Goal: Check status: Check status

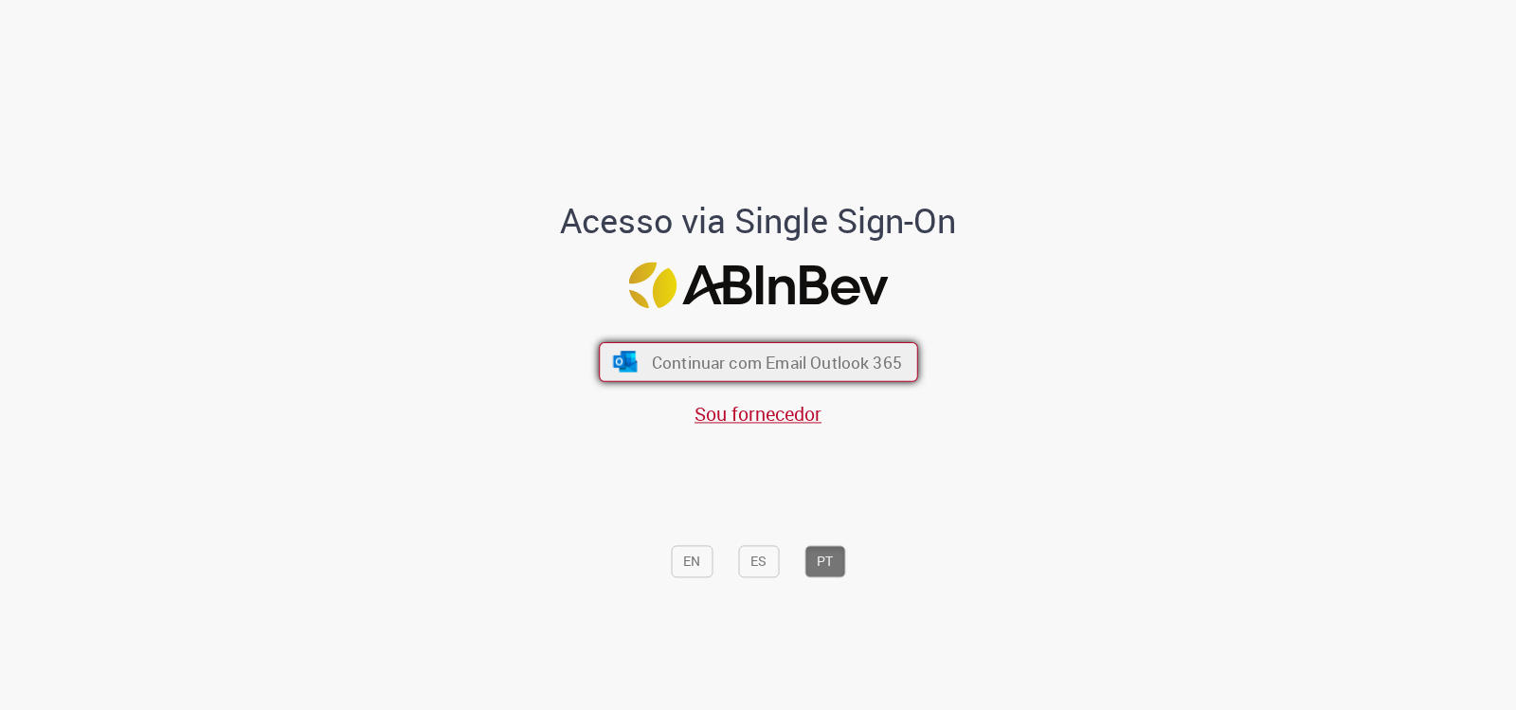
click at [870, 364] on span "Continuar com Email Outlook 365" at bounding box center [776, 363] width 250 height 22
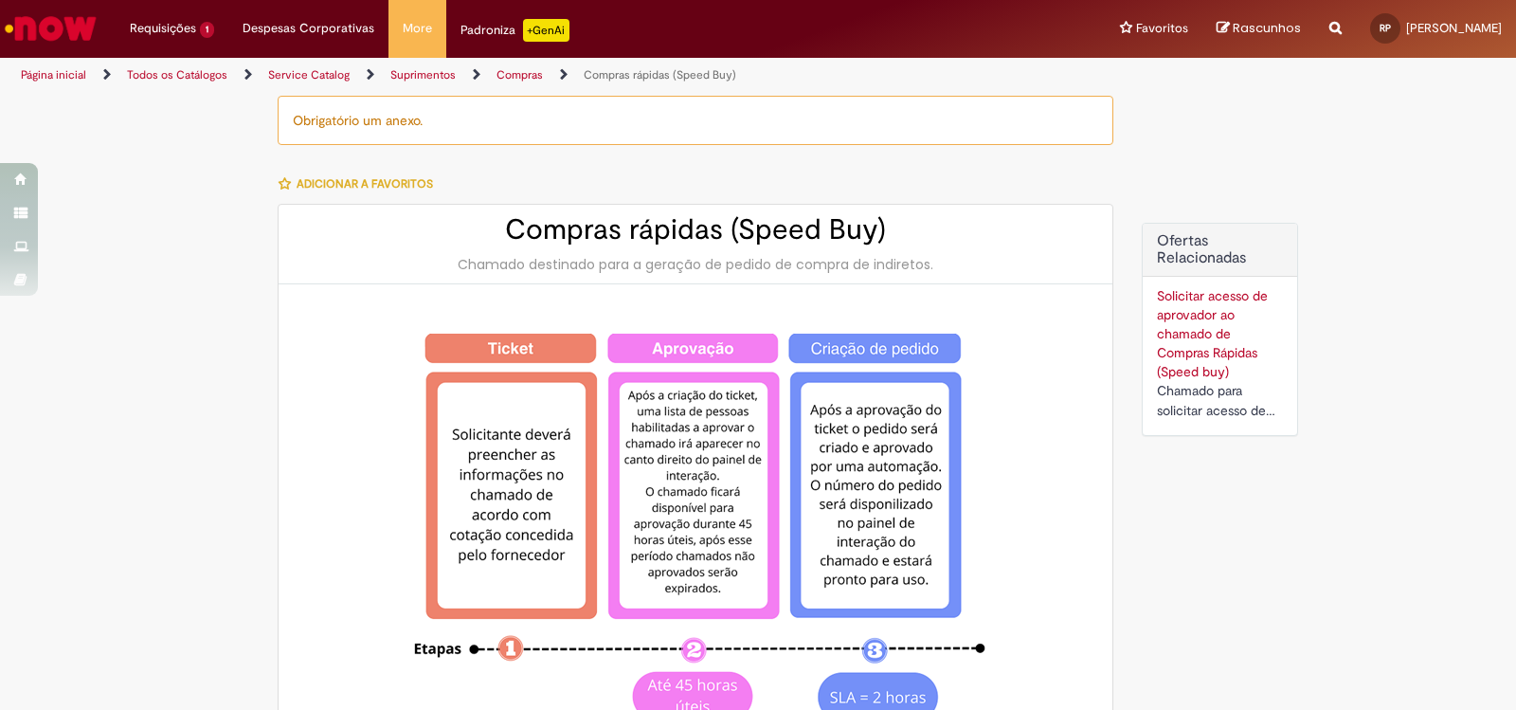
type input "**********"
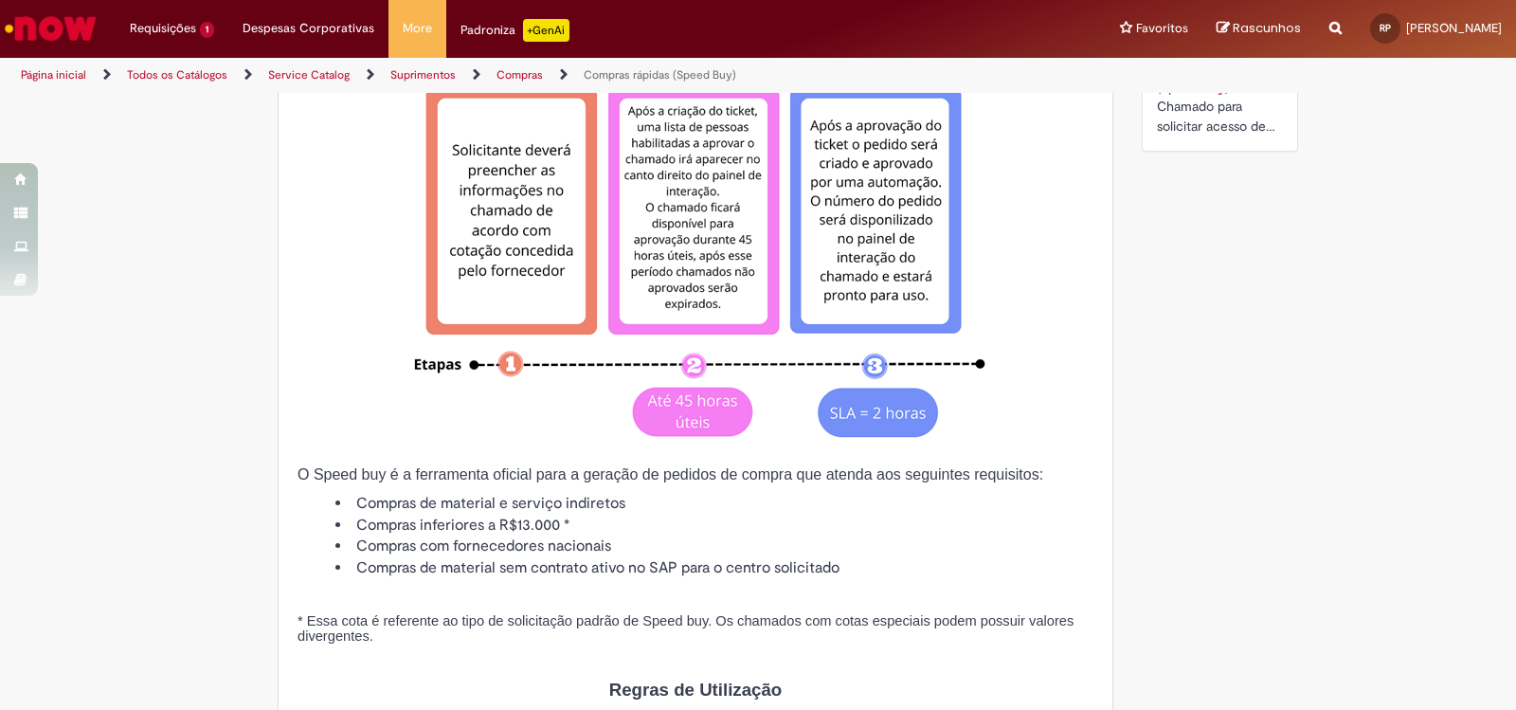
scroll to position [474, 0]
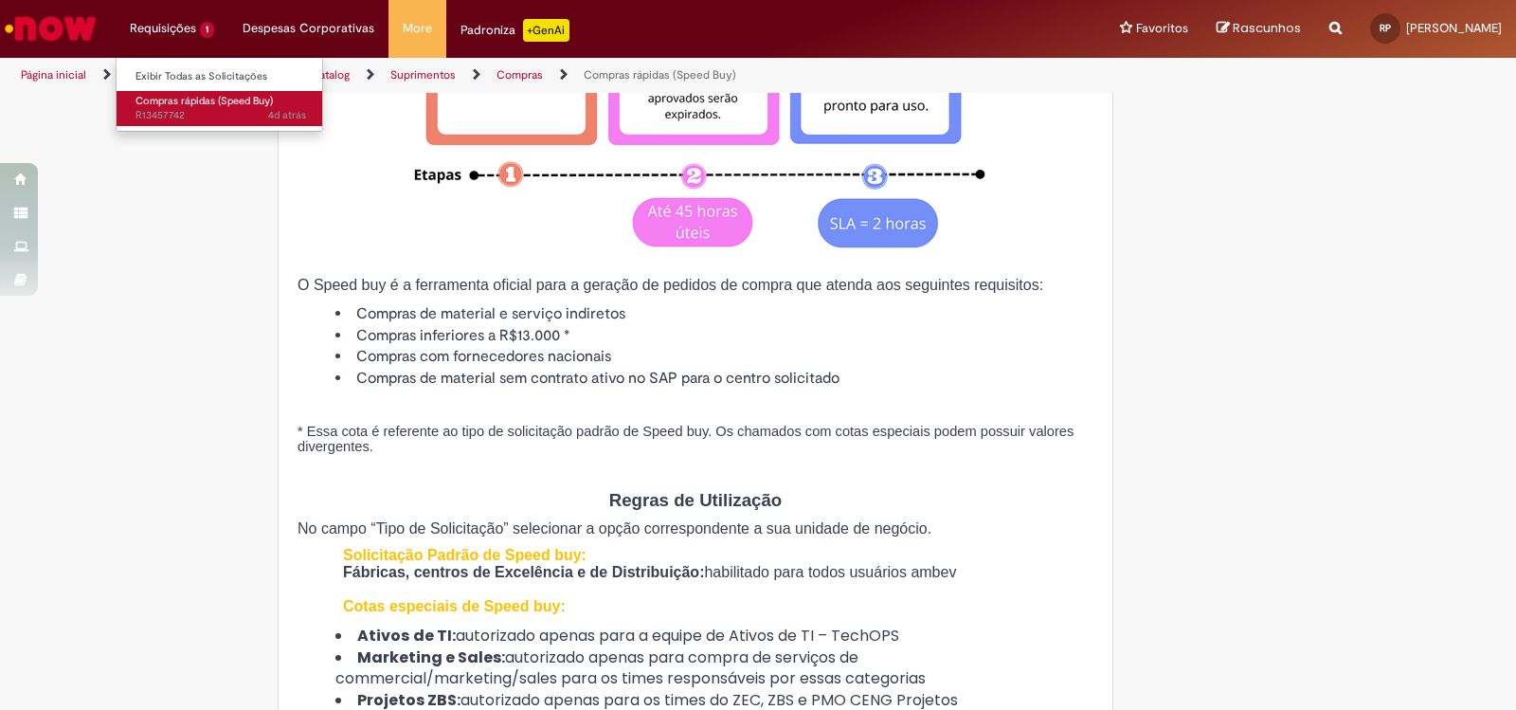
click at [180, 114] on span "4d atrás 4 dias atrás R13457742" at bounding box center [221, 115] width 171 height 15
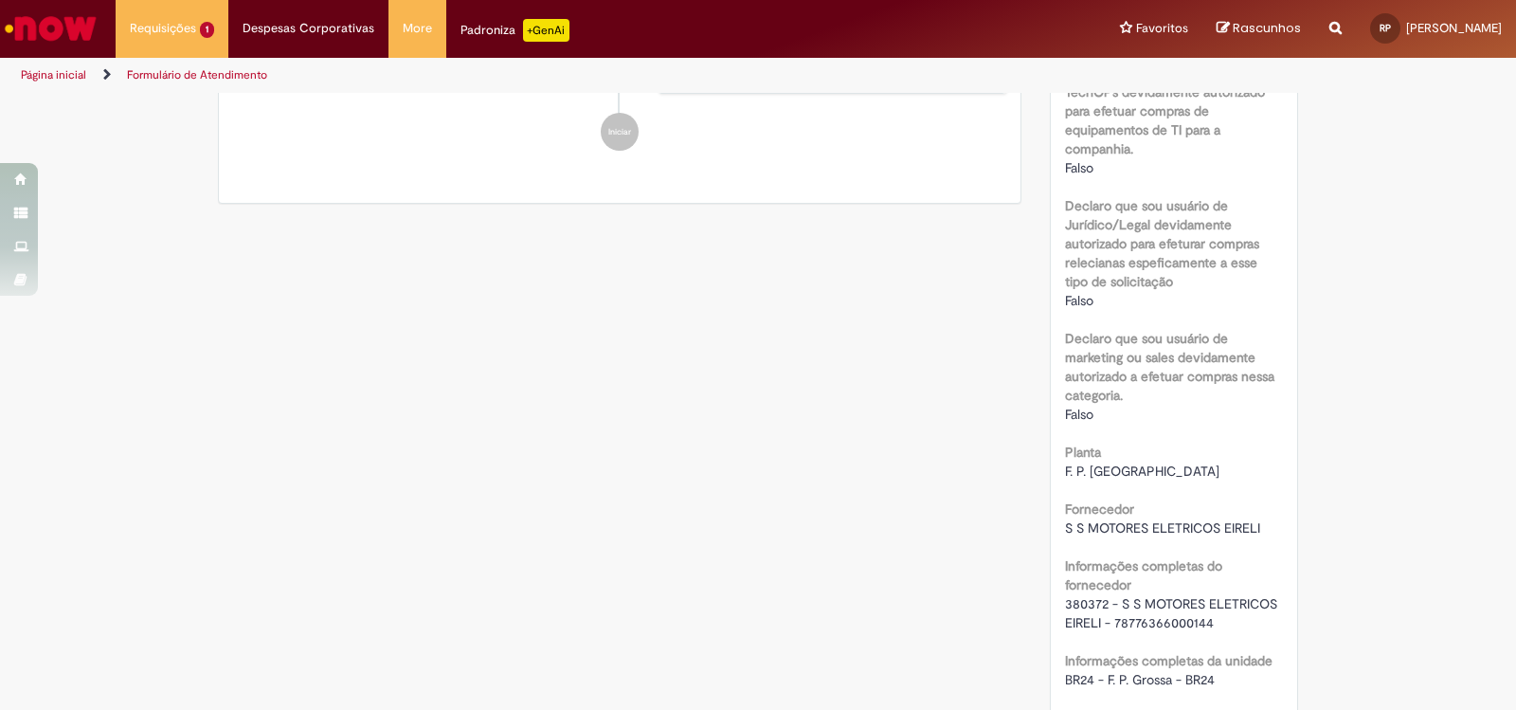
scroll to position [1151, 0]
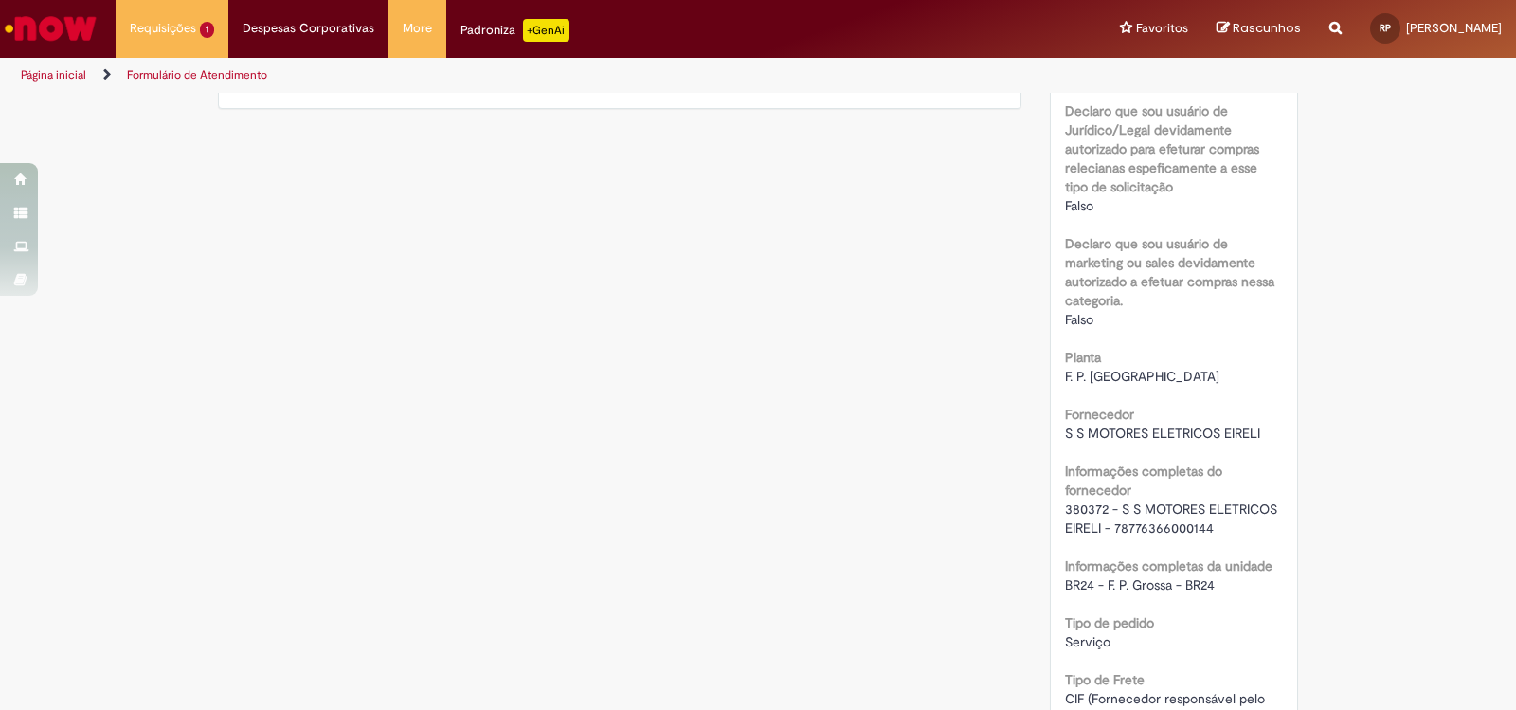
click at [1110, 506] on span "380372 - S S MOTORES ELETRICOS EIRELI - 78776366000144" at bounding box center [1173, 518] width 216 height 36
drag, startPoint x: 1058, startPoint y: 507, endPoint x: 1207, endPoint y: 529, distance: 151.3
click at [1207, 529] on div "380372 - S S MOTORES ELETRICOS EIRELI - 78776366000144" at bounding box center [1174, 518] width 219 height 38
copy span "380372 - S S MOTORES ELETRICOS EIRELI - 78776366000144"
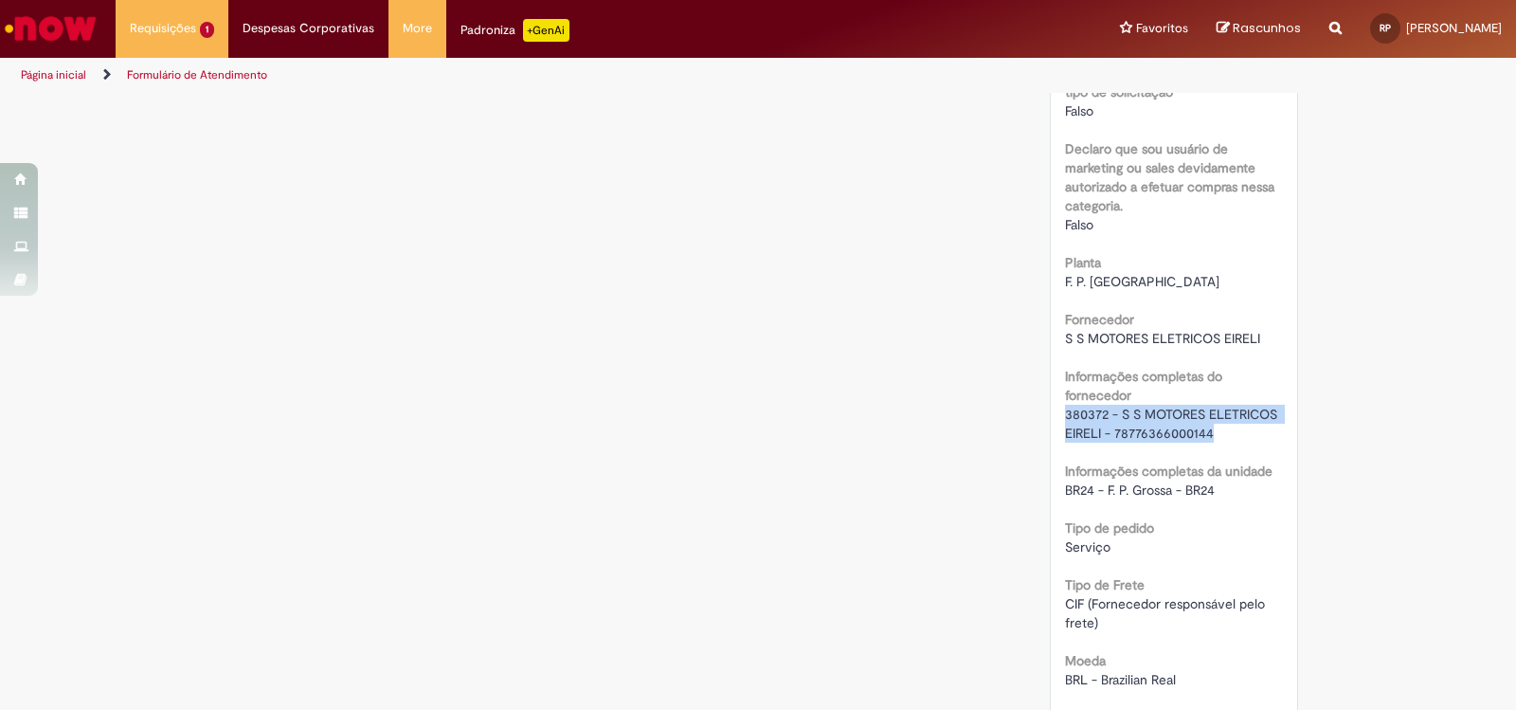
scroll to position [1341, 0]
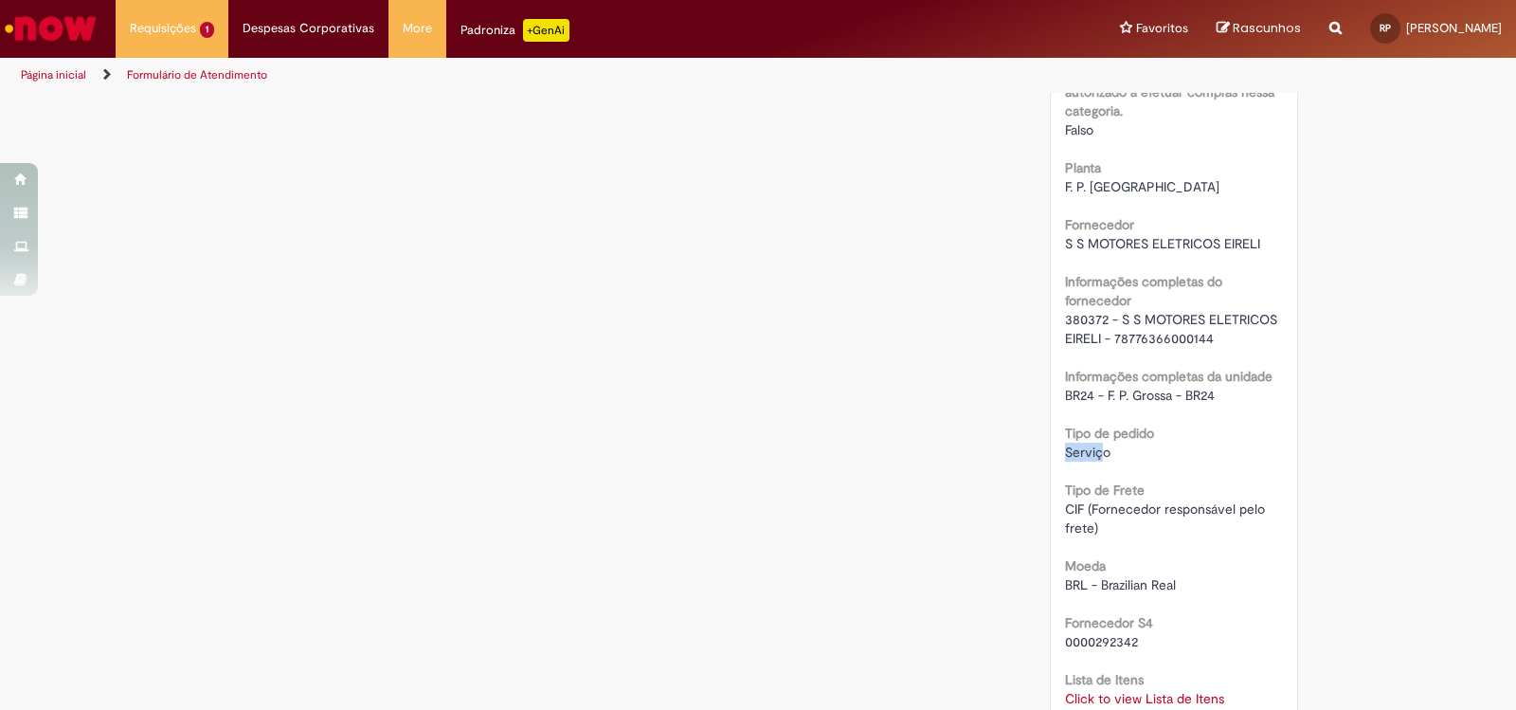
drag, startPoint x: 1058, startPoint y: 455, endPoint x: 1096, endPoint y: 457, distance: 38.9
click at [1096, 457] on span "Serviço" at bounding box center [1087, 452] width 45 height 17
click at [1077, 436] on b "Tipo de pedido" at bounding box center [1109, 433] width 89 height 17
drag, startPoint x: 1059, startPoint y: 433, endPoint x: 1103, endPoint y: 458, distance: 50.9
click at [1103, 458] on div "Tipo de pedido Serviço" at bounding box center [1174, 440] width 219 height 43
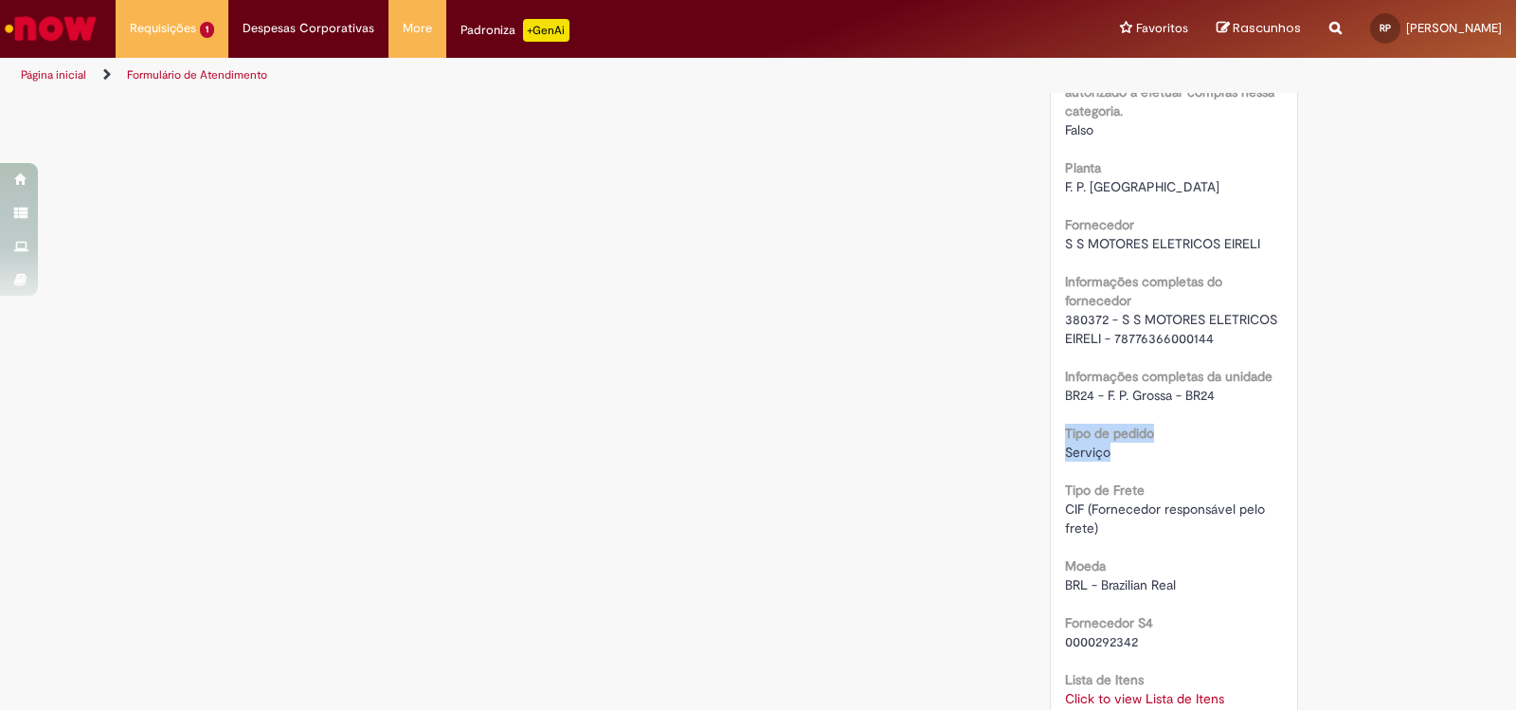
copy div "Tipo de pedido Serviço"
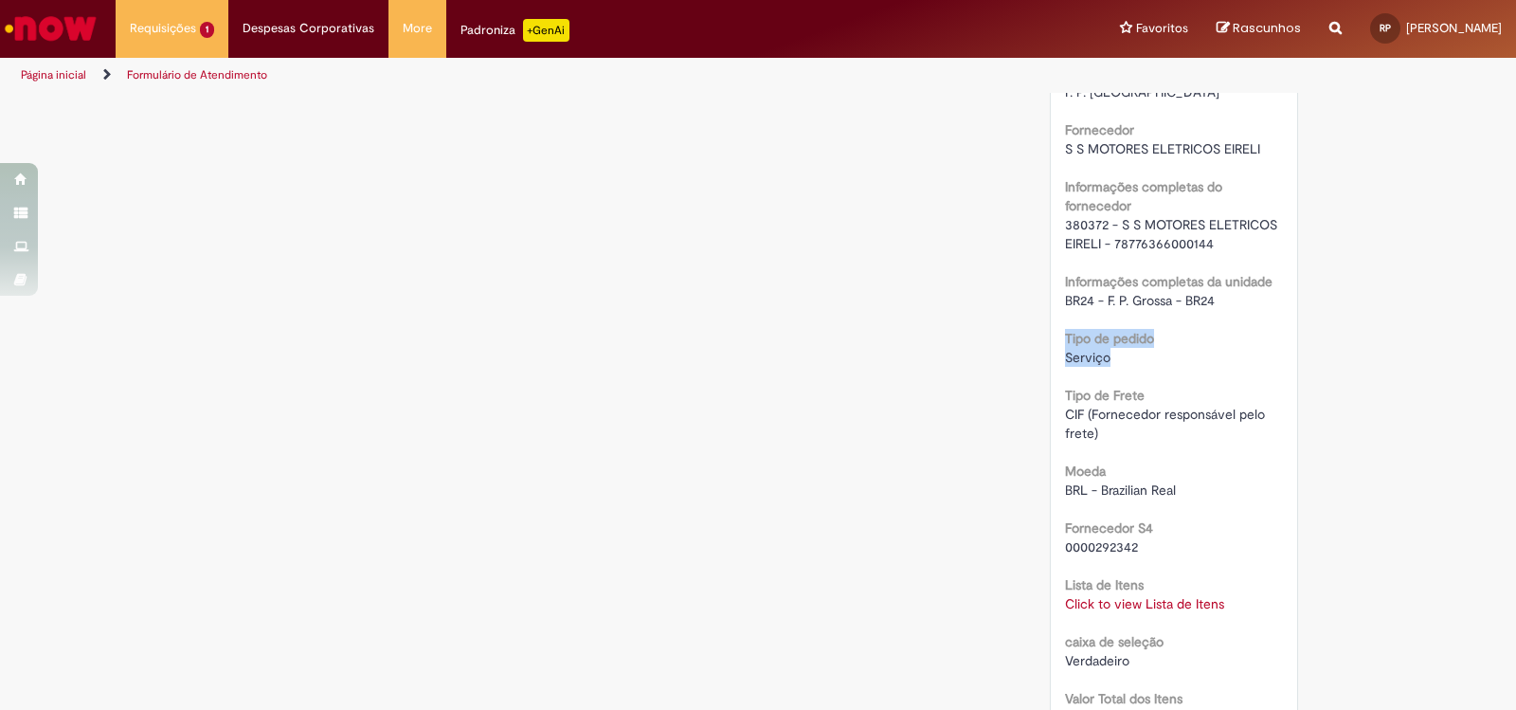
scroll to position [1530, 0]
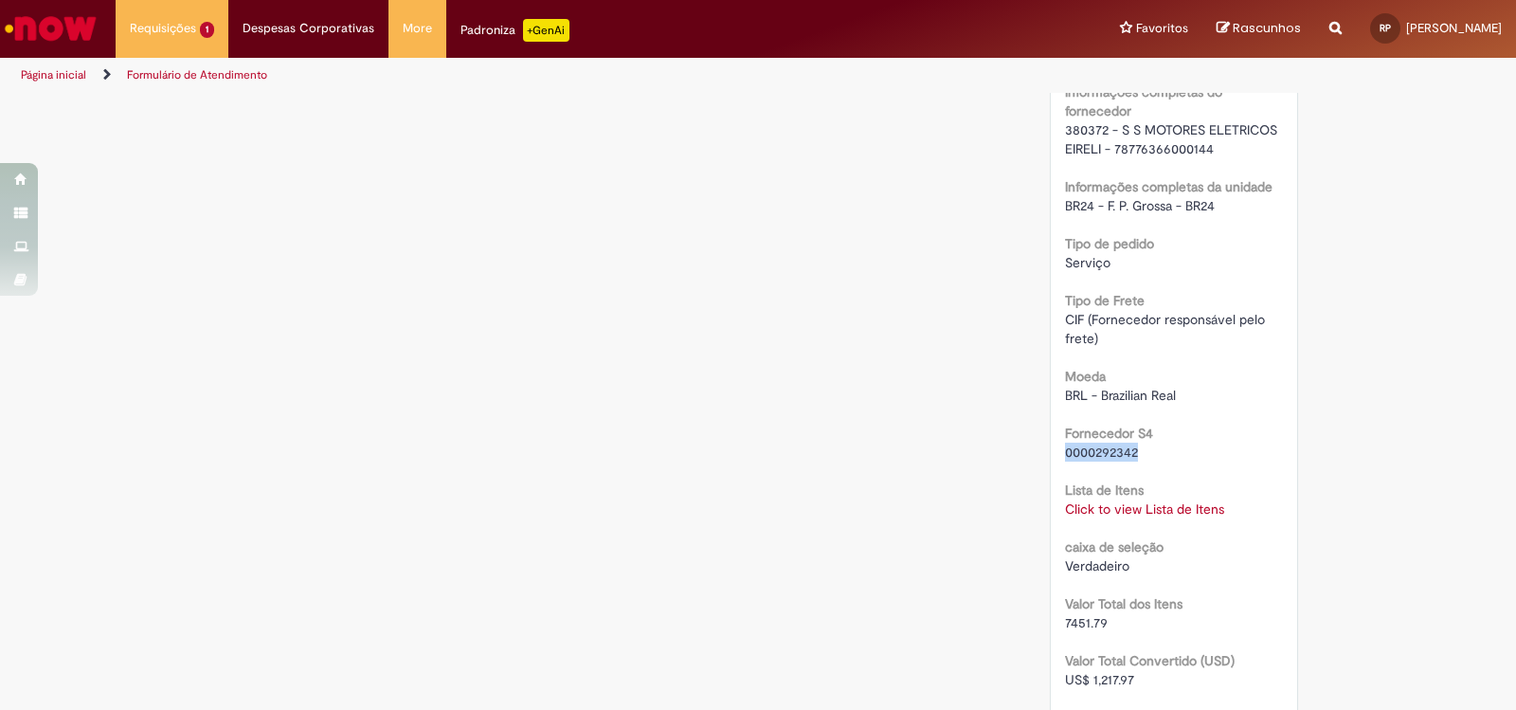
drag, startPoint x: 1058, startPoint y: 454, endPoint x: 1131, endPoint y: 449, distance: 73.1
click at [1131, 449] on span "0000292342" at bounding box center [1101, 452] width 73 height 17
drag, startPoint x: 1059, startPoint y: 430, endPoint x: 1134, endPoint y: 455, distance: 78.8
click at [1134, 455] on div "Fornecedor S4 0000292342" at bounding box center [1174, 440] width 219 height 43
copy div "Fornecedor S4 0000292342"
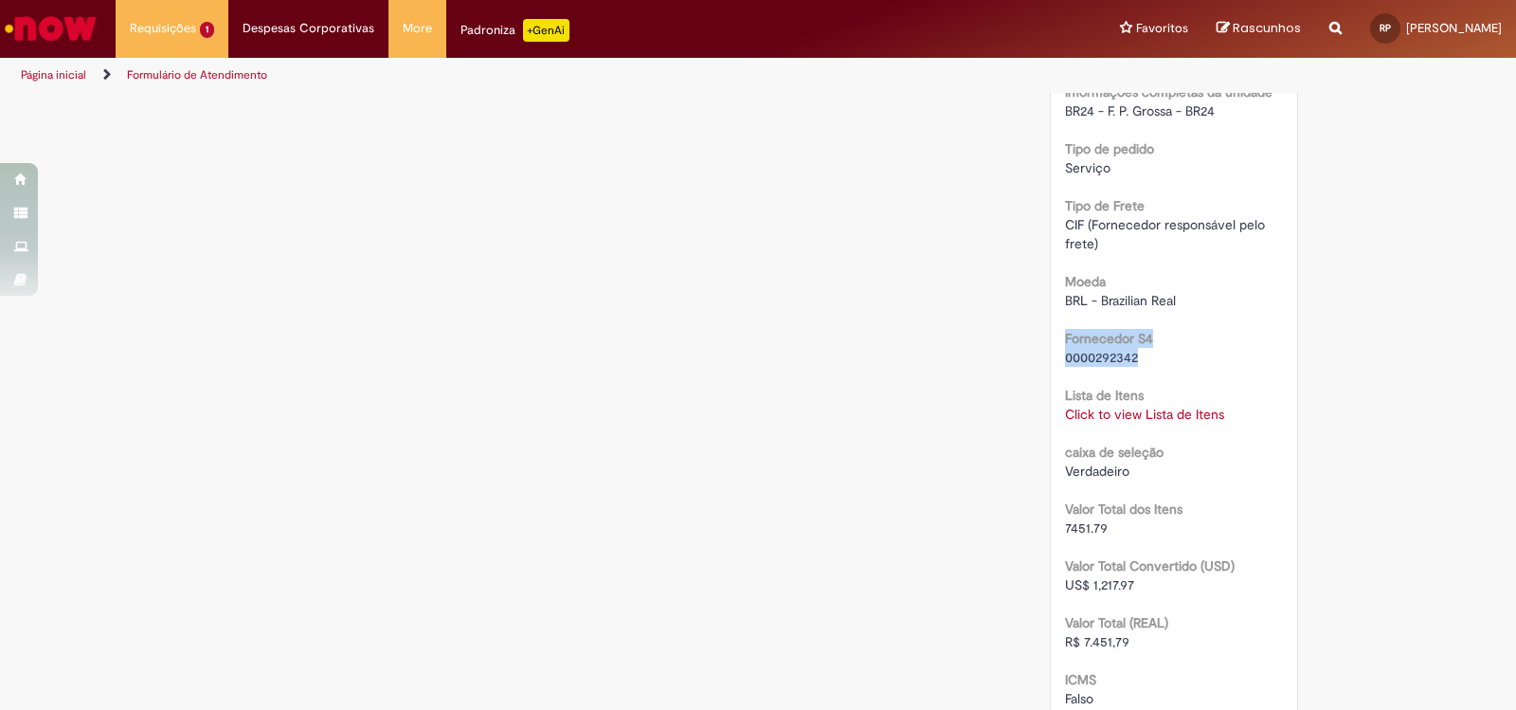
scroll to position [1720, 0]
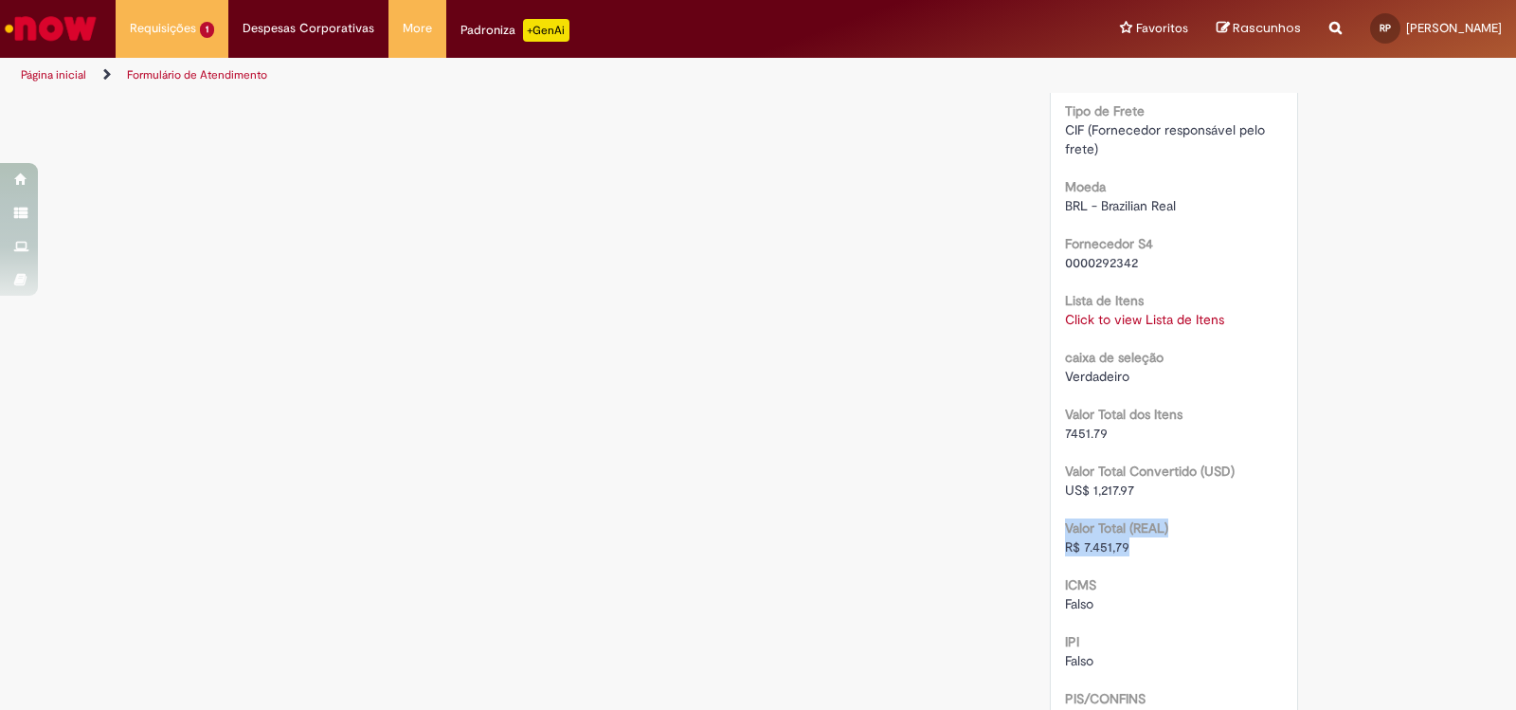
drag, startPoint x: 1058, startPoint y: 529, endPoint x: 1125, endPoint y: 552, distance: 71.0
click at [1125, 552] on div "Valor Total (REAL) R$ 7.451,79" at bounding box center [1174, 535] width 219 height 43
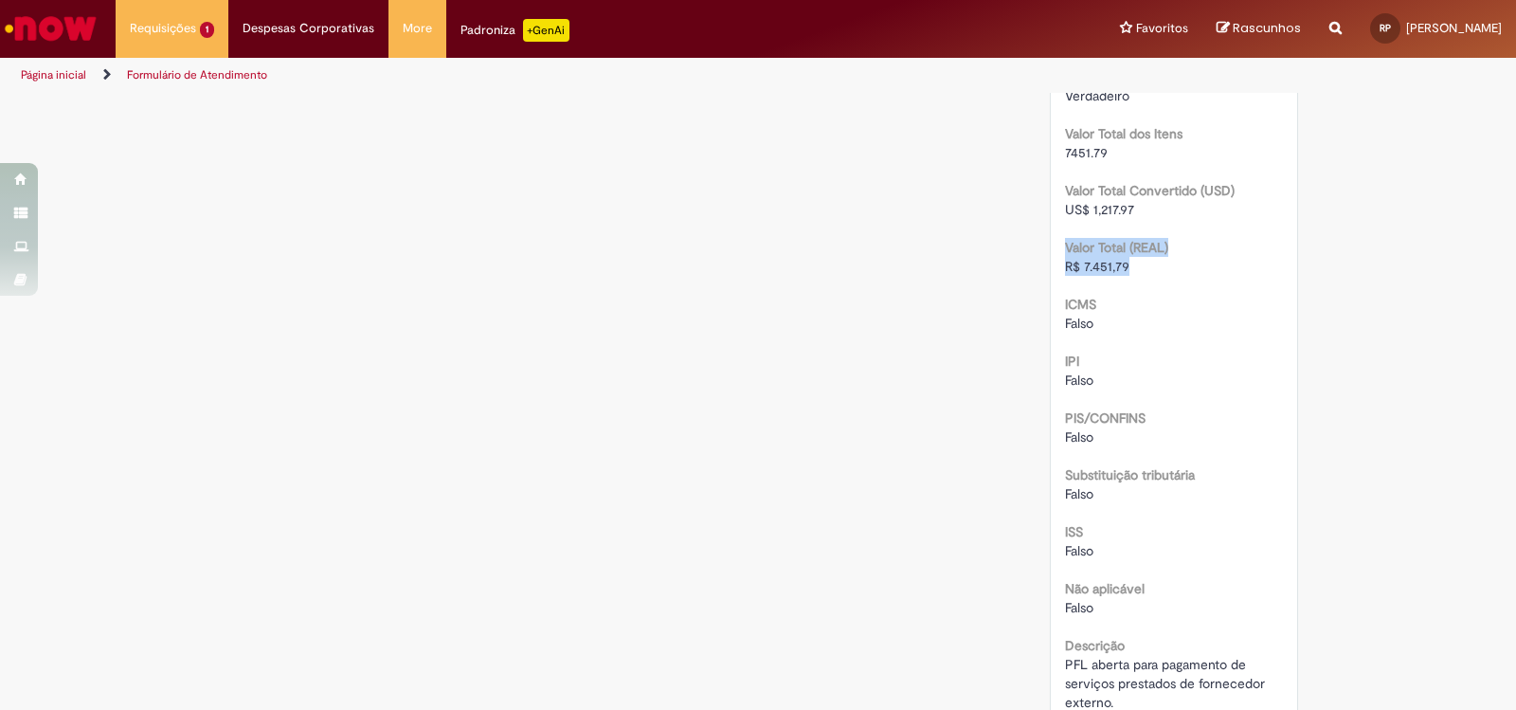
scroll to position [1621, 0]
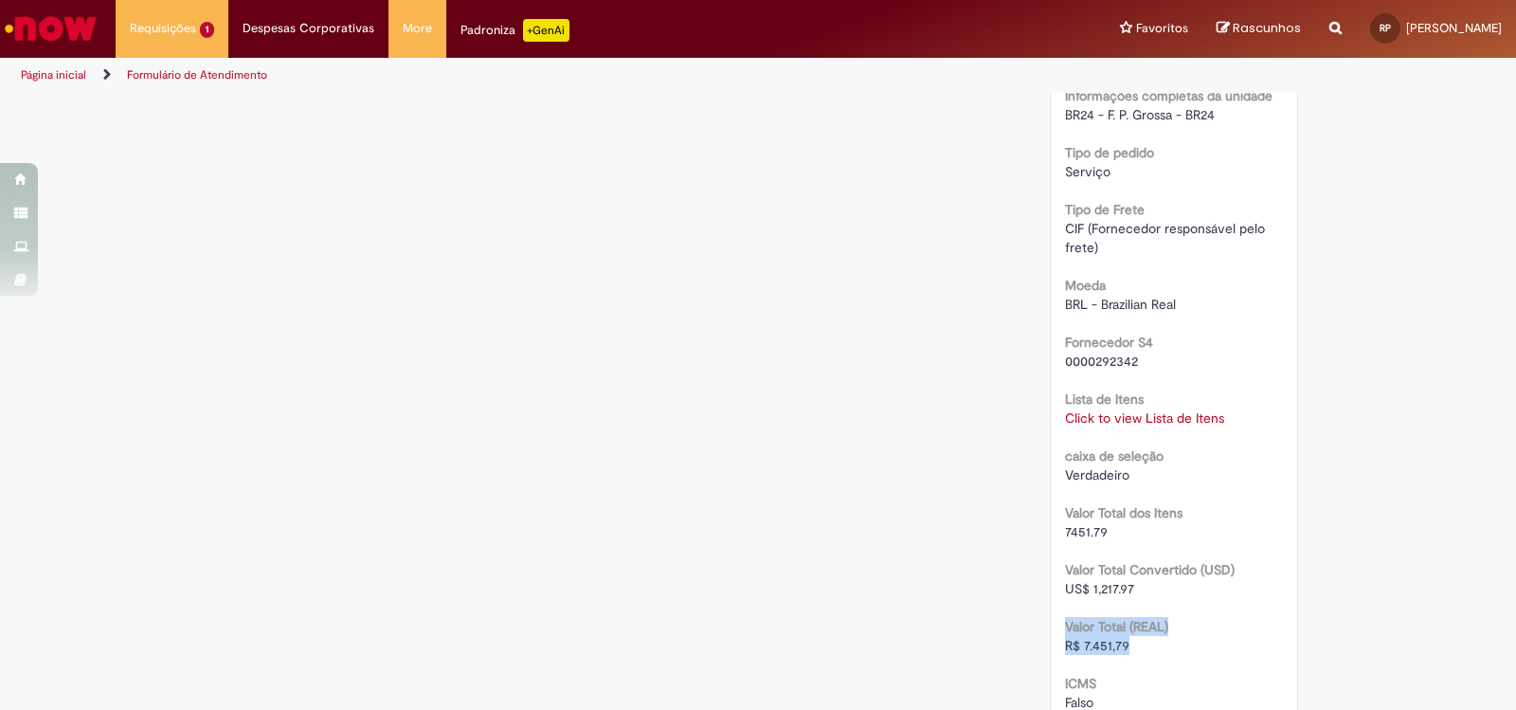
click at [1170, 421] on link "Click to view Lista de Itens" at bounding box center [1144, 417] width 159 height 17
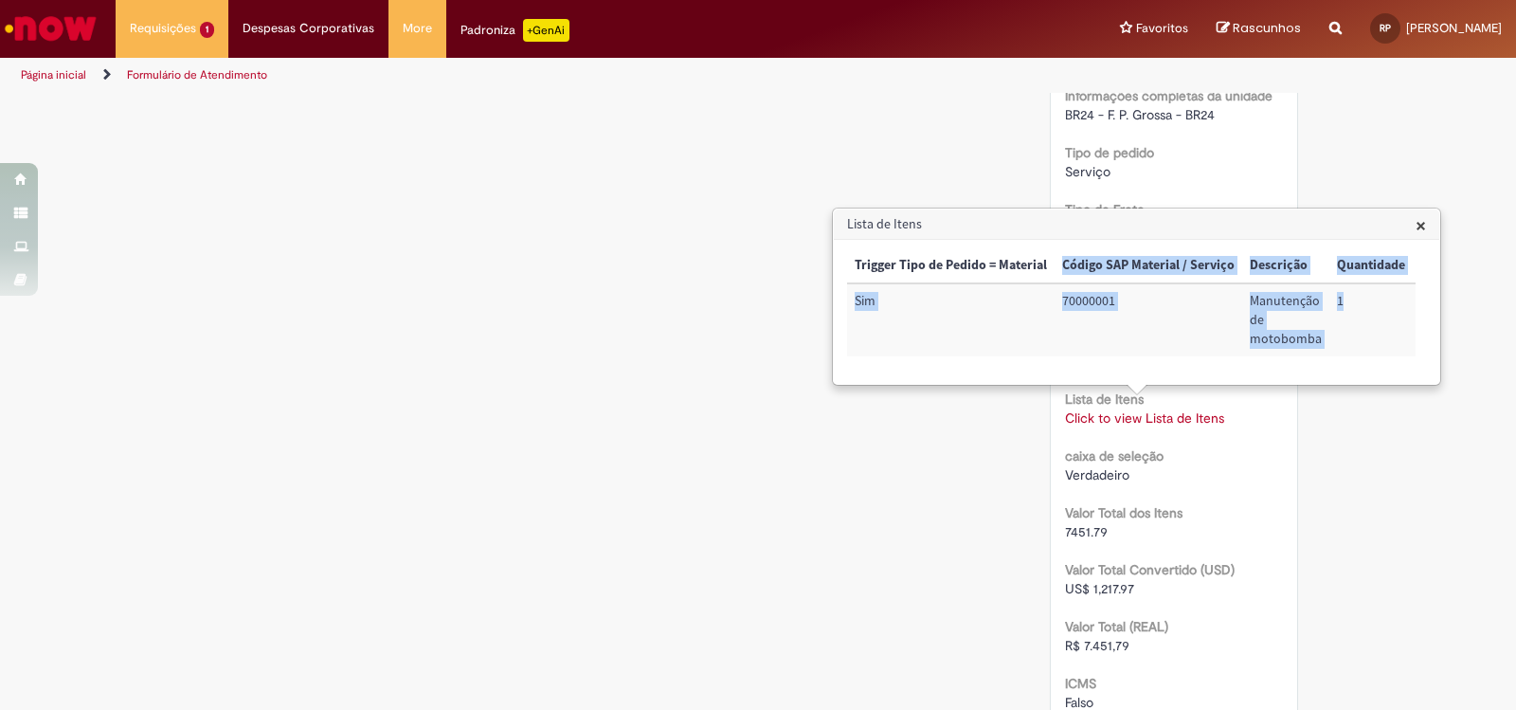
drag, startPoint x: 1065, startPoint y: 264, endPoint x: 1353, endPoint y: 324, distance: 294.2
click at [1353, 324] on table "Trigger Tipo de Pedido = Material Código SAP Material / Serviço Descrição Quant…" at bounding box center [1528, 302] width 1363 height 108
click at [1343, 311] on td "1" at bounding box center [1371, 318] width 83 height 73
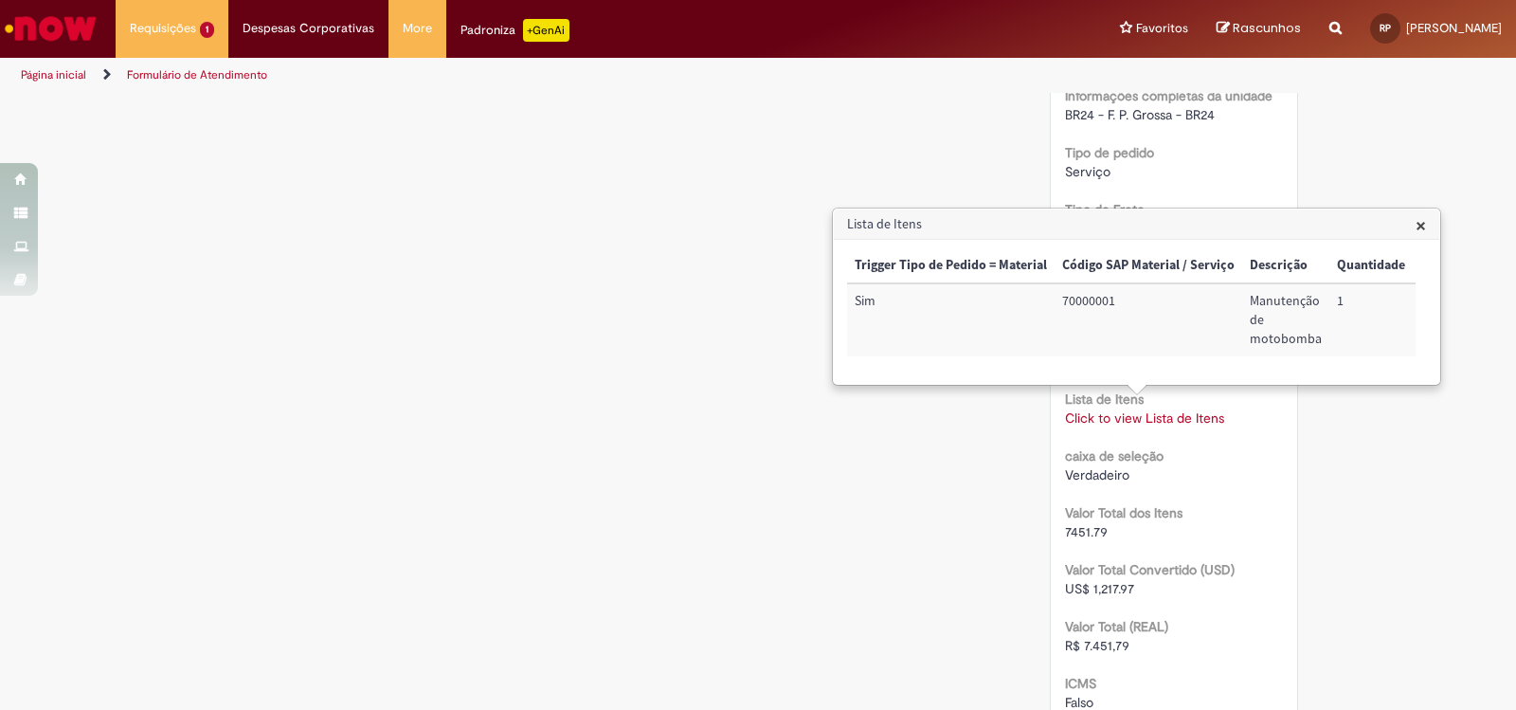
scroll to position [1432, 0]
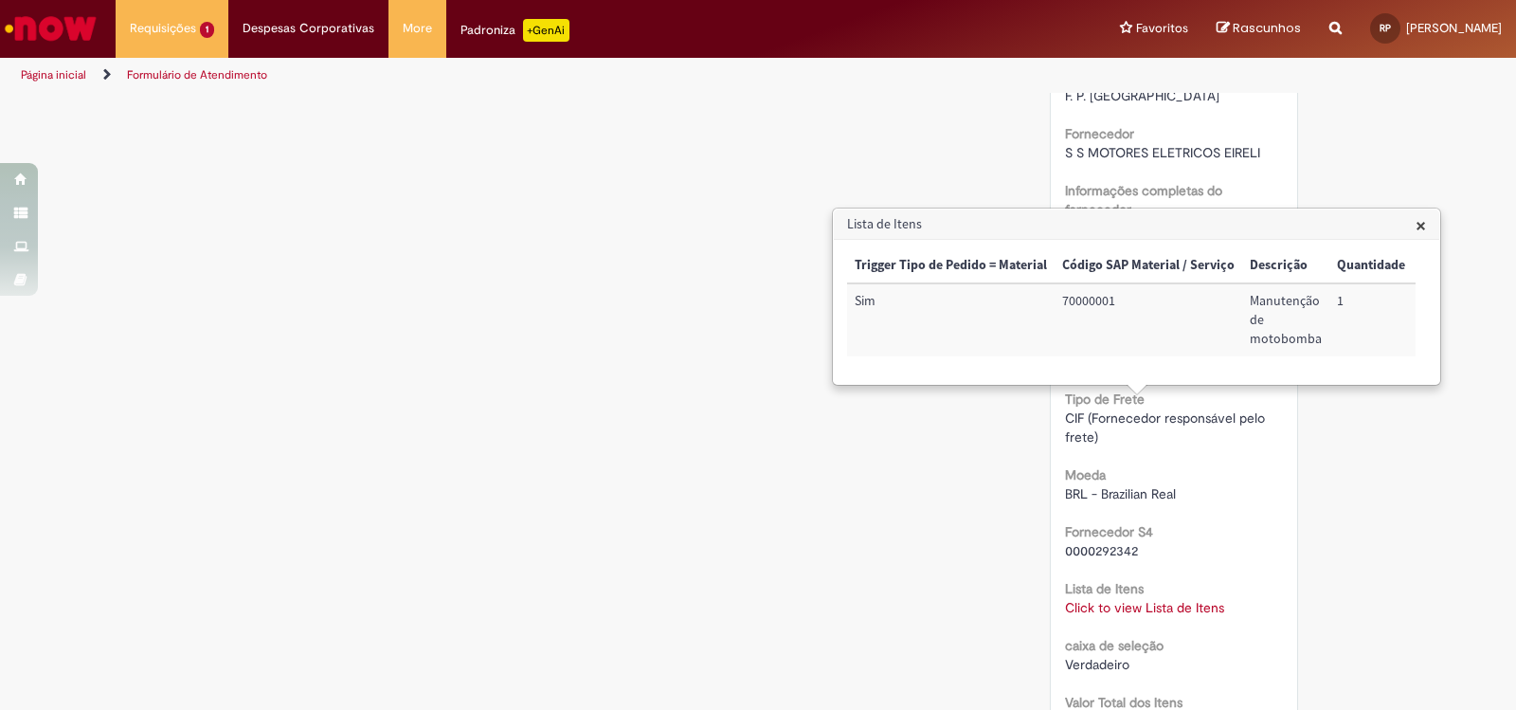
click at [393, 324] on div "Verificar Código de Barras Aguardando Aprovação Aguardando atendimento Em andam…" at bounding box center [758, 160] width 1109 height 2995
click at [1425, 226] on span "×" at bounding box center [1421, 225] width 10 height 26
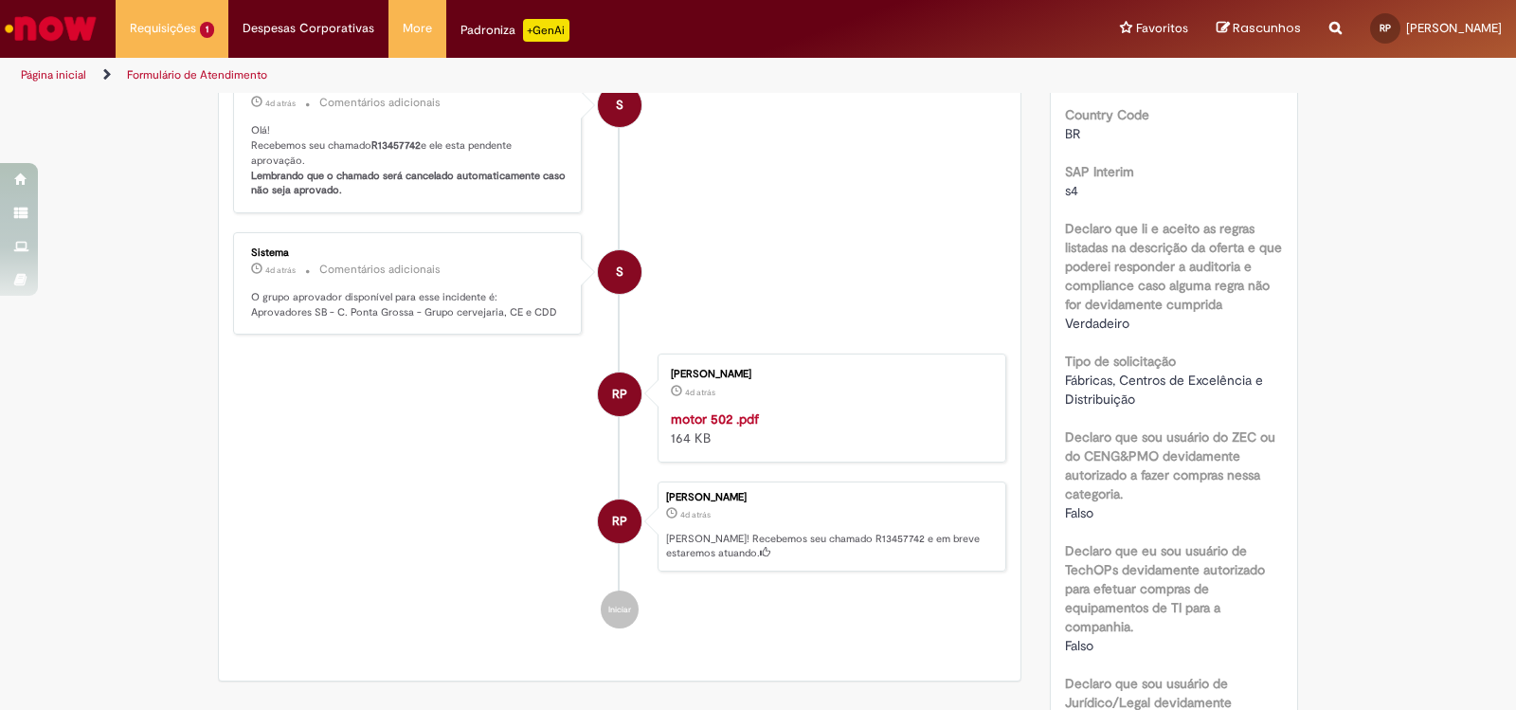
scroll to position [105, 0]
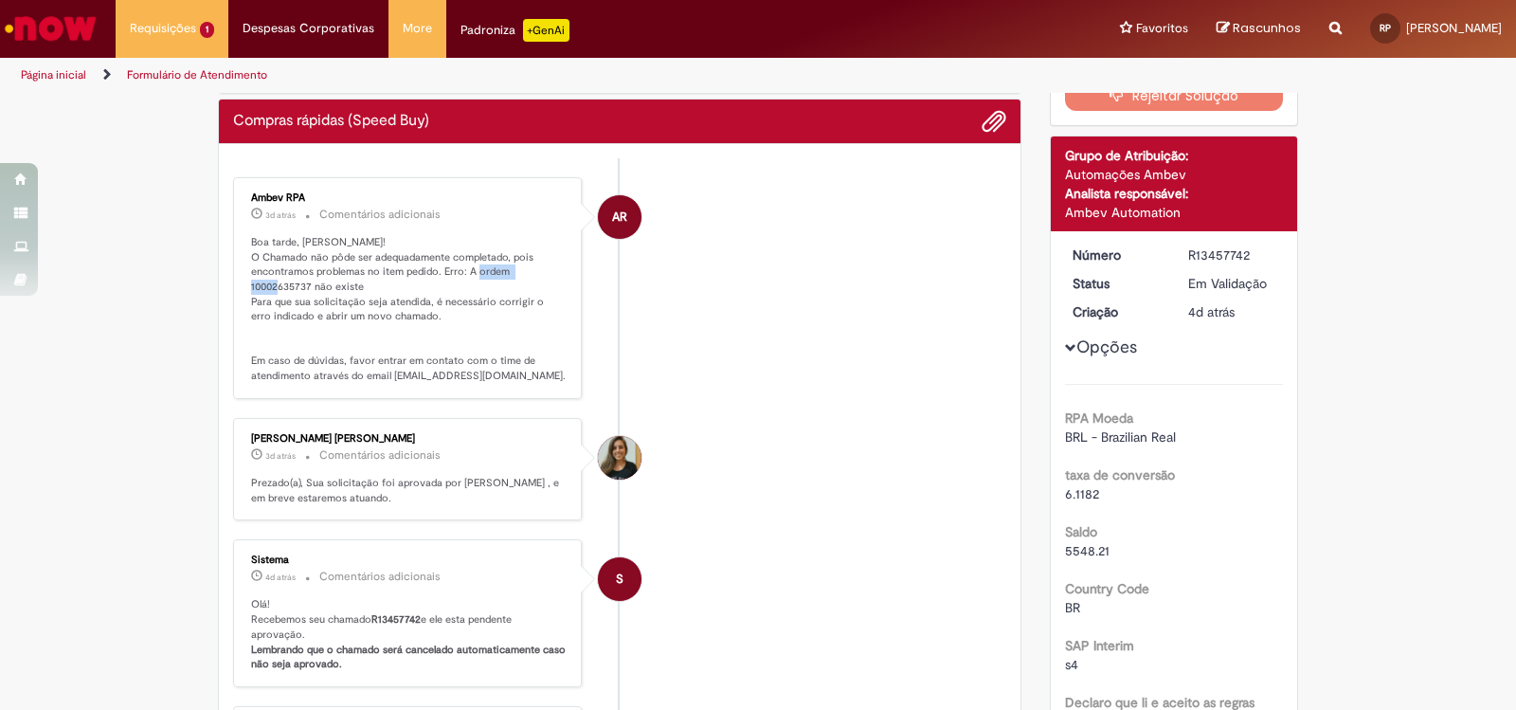
drag, startPoint x: 302, startPoint y: 289, endPoint x: 335, endPoint y: 244, distance: 56.3
click at [251, 289] on p "Boa tarde, [PERSON_NAME]! O Chamado não pôde ser adequadamente completado, pois…" at bounding box center [409, 309] width 316 height 149
copy p "10002635737"
